Goal: Information Seeking & Learning: Find specific fact

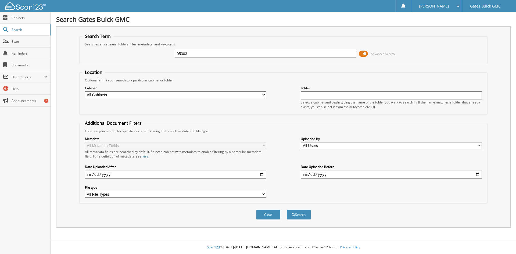
type input "05303"
click at [287, 210] on button "Search" at bounding box center [299, 215] width 24 height 10
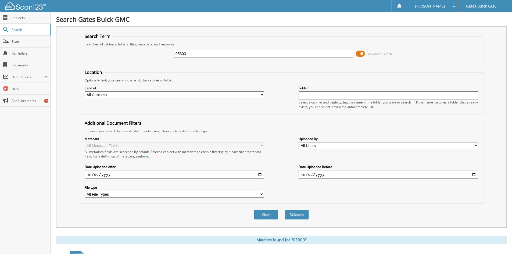
click at [175, 54] on input "05303" at bounding box center [264, 54] width 180 height 8
type input "5303"
click at [290, 216] on span "submit" at bounding box center [291, 214] width 3 height 3
click at [258, 175] on input "date" at bounding box center [175, 174] width 180 height 9
type input "[DATE]"
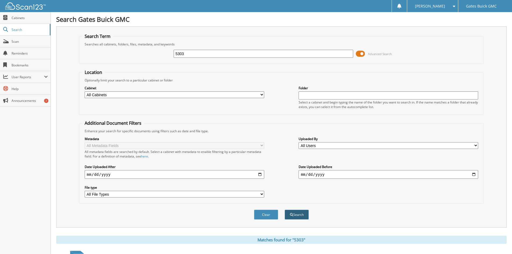
click at [298, 217] on button "Search" at bounding box center [297, 215] width 24 height 10
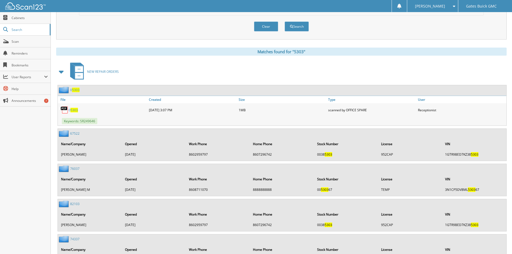
scroll to position [161, 0]
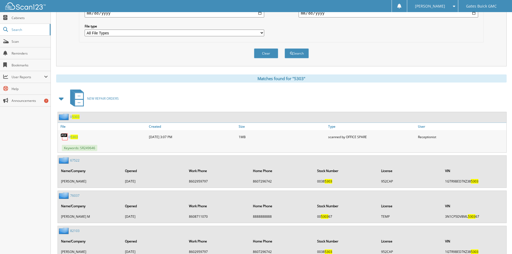
click at [74, 138] on span "5303" at bounding box center [74, 137] width 8 height 5
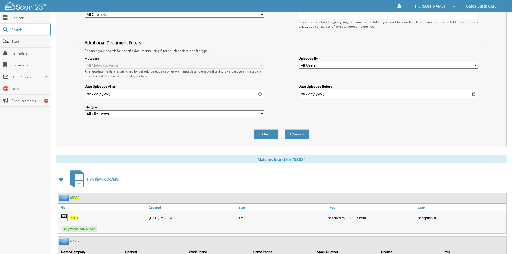
scroll to position [81, 0]
